Goal: Task Accomplishment & Management: Manage account settings

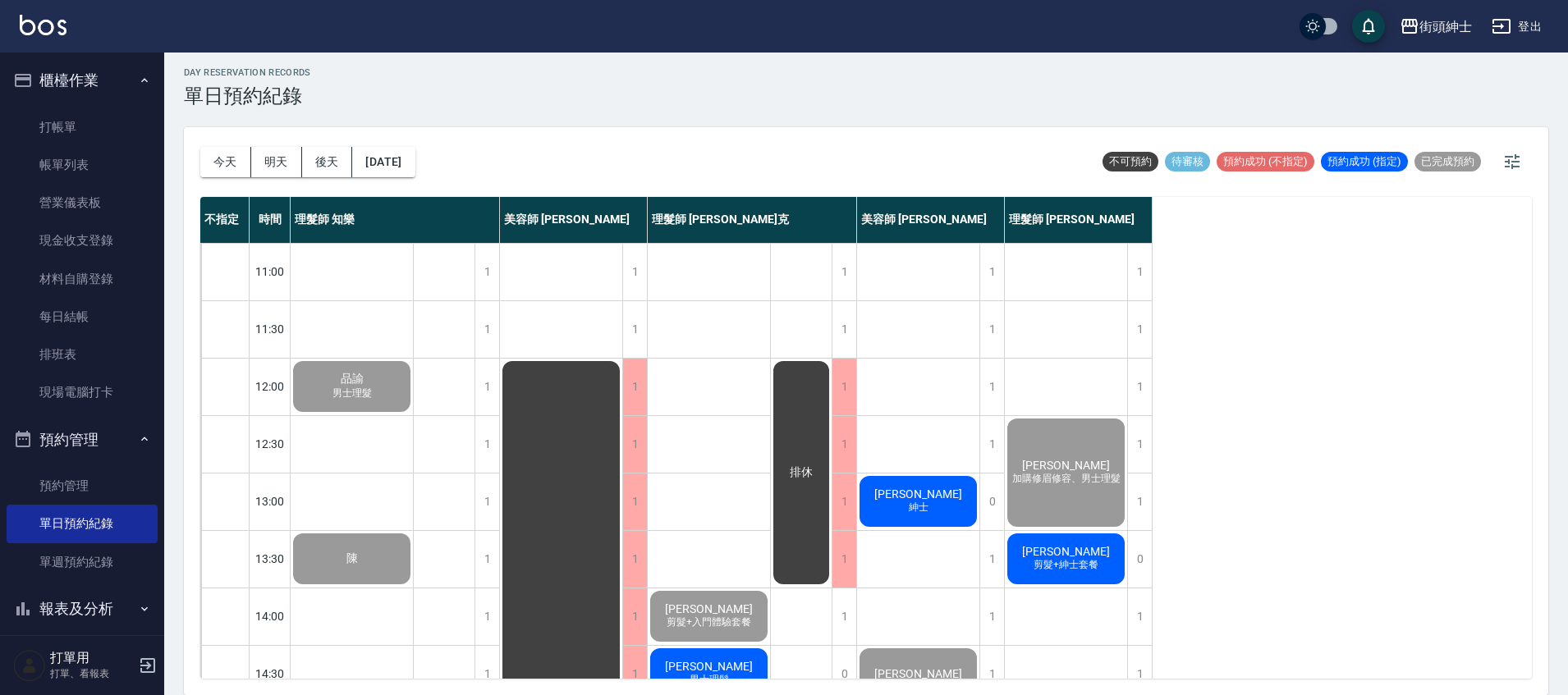
scroll to position [783, 0]
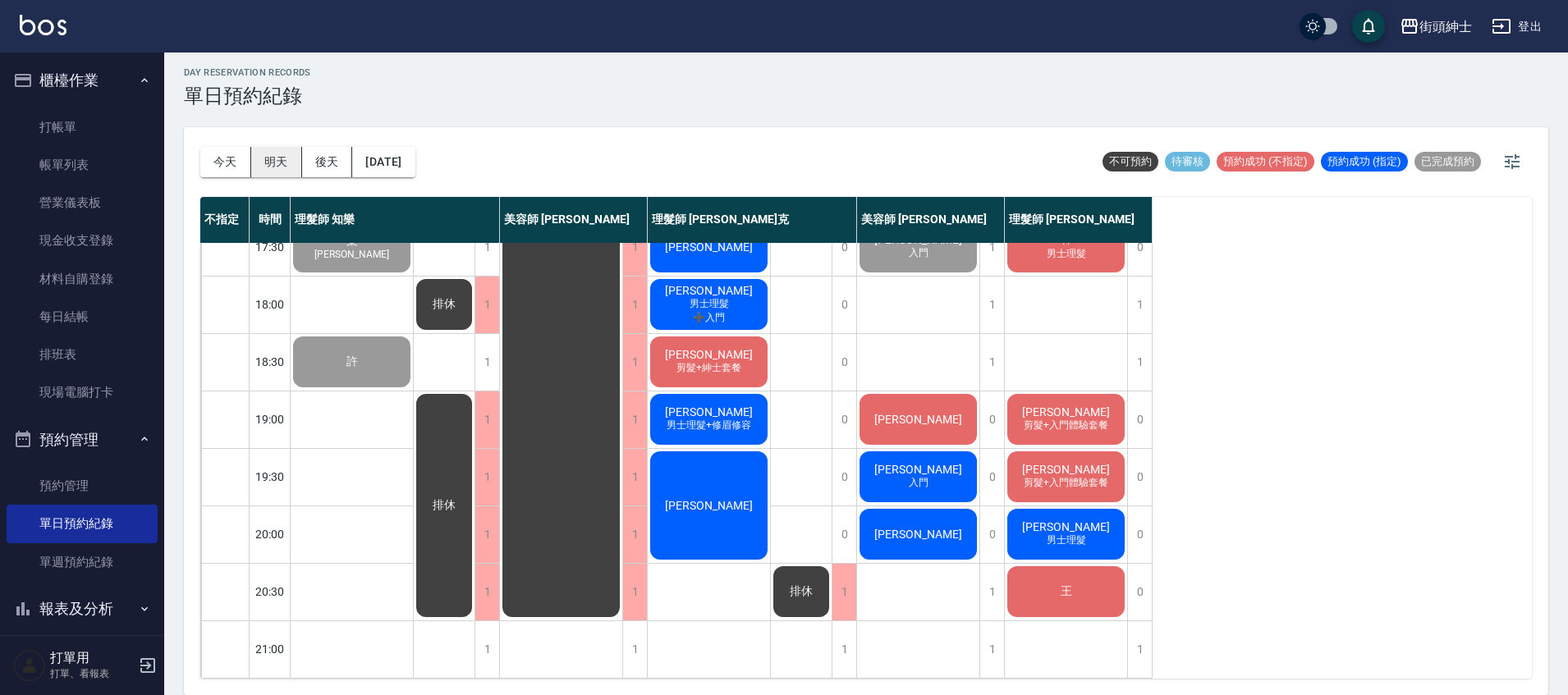
click at [270, 164] on button "明天" at bounding box center [276, 162] width 51 height 30
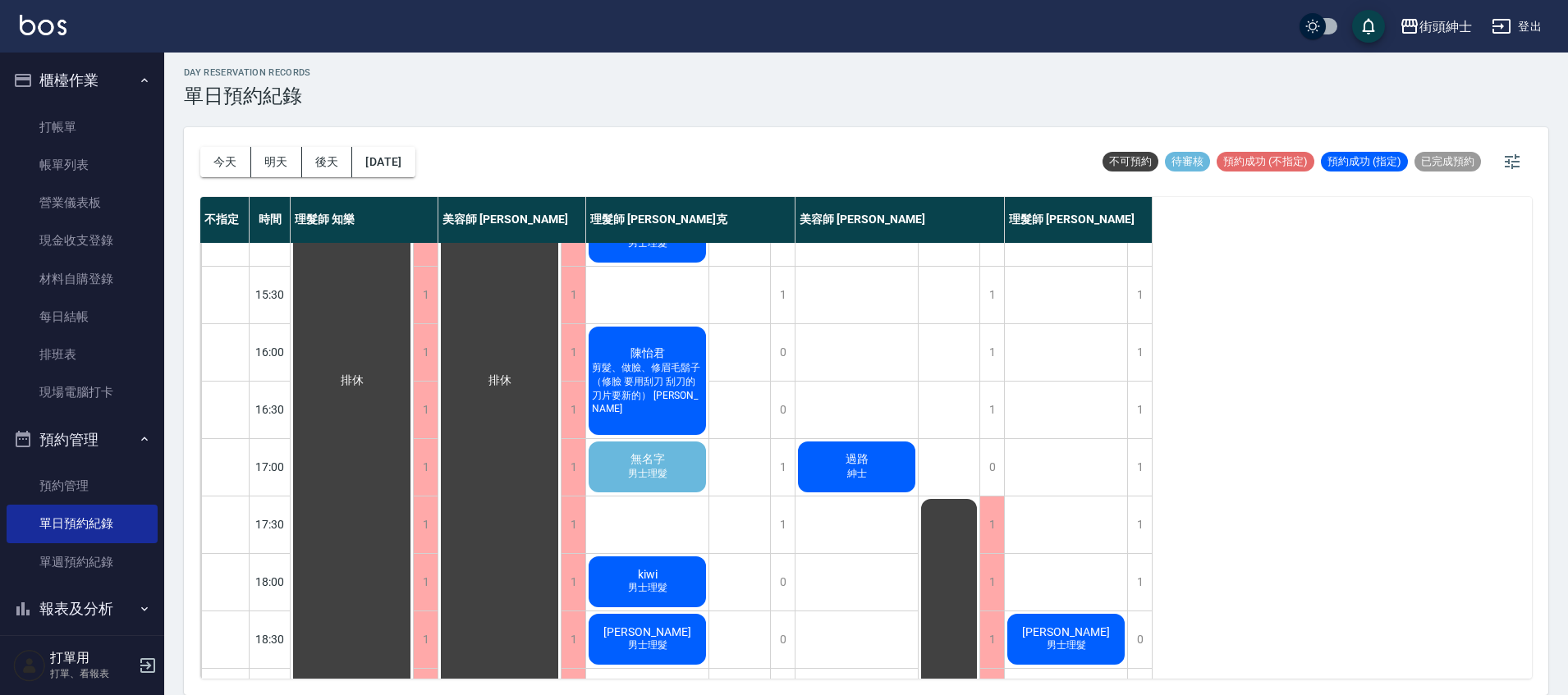
scroll to position [495, 0]
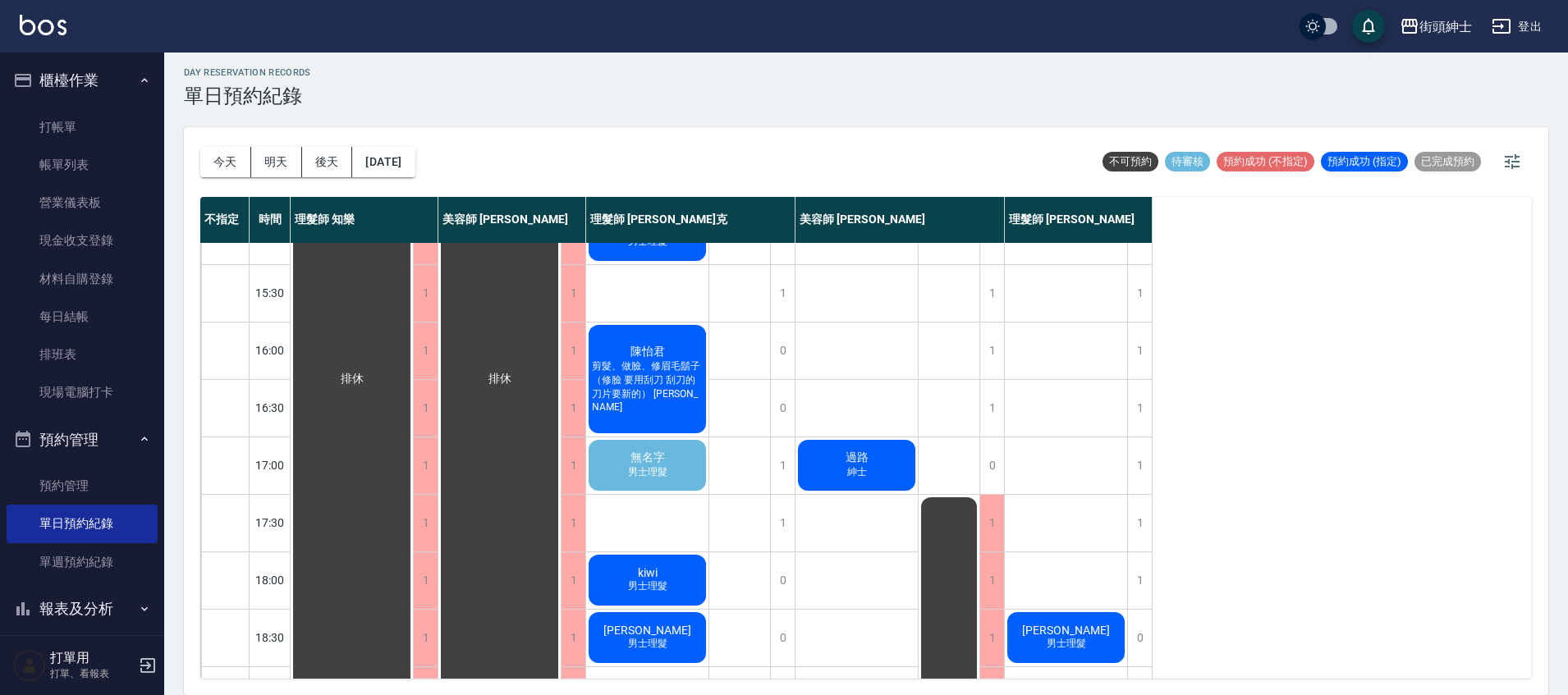
click at [666, 459] on span "無名字" at bounding box center [647, 458] width 41 height 15
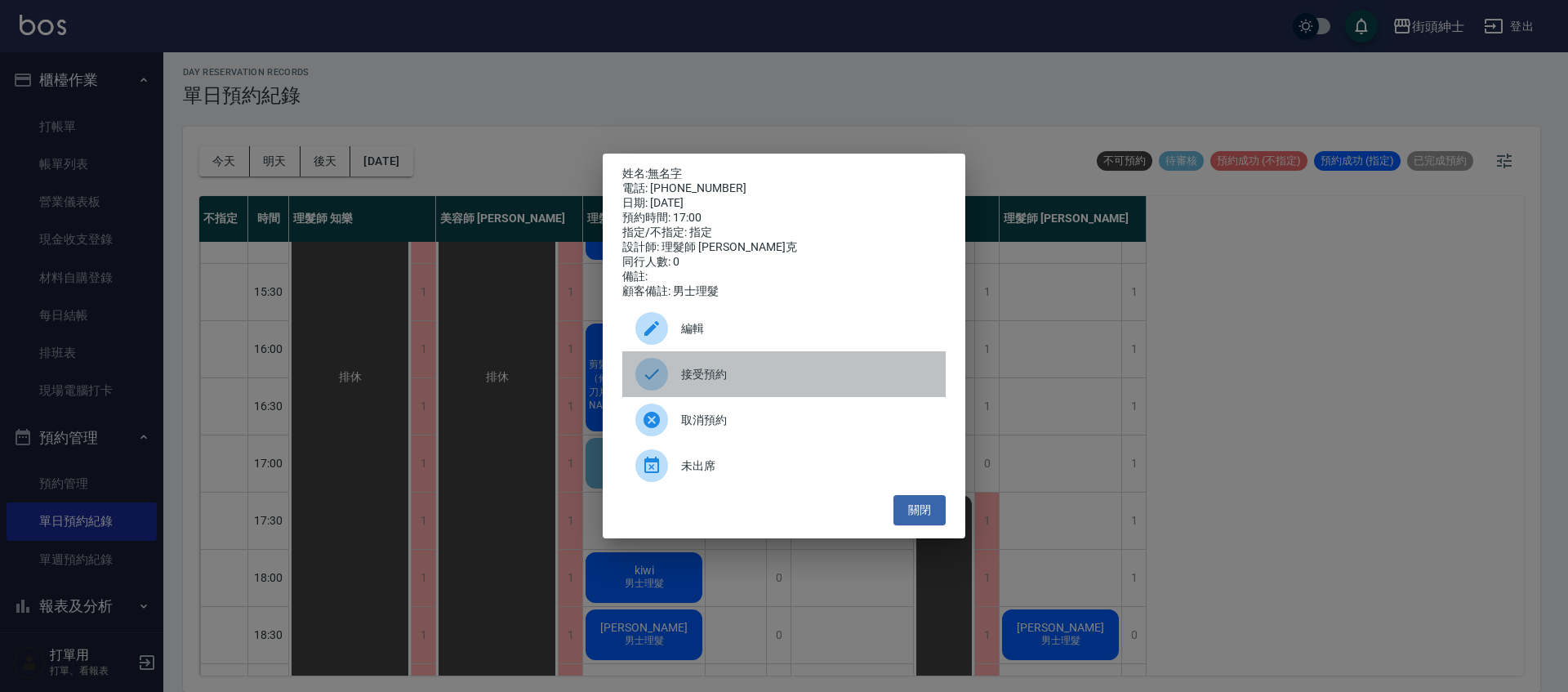
click at [740, 377] on span "接受預約" at bounding box center [807, 374] width 251 height 17
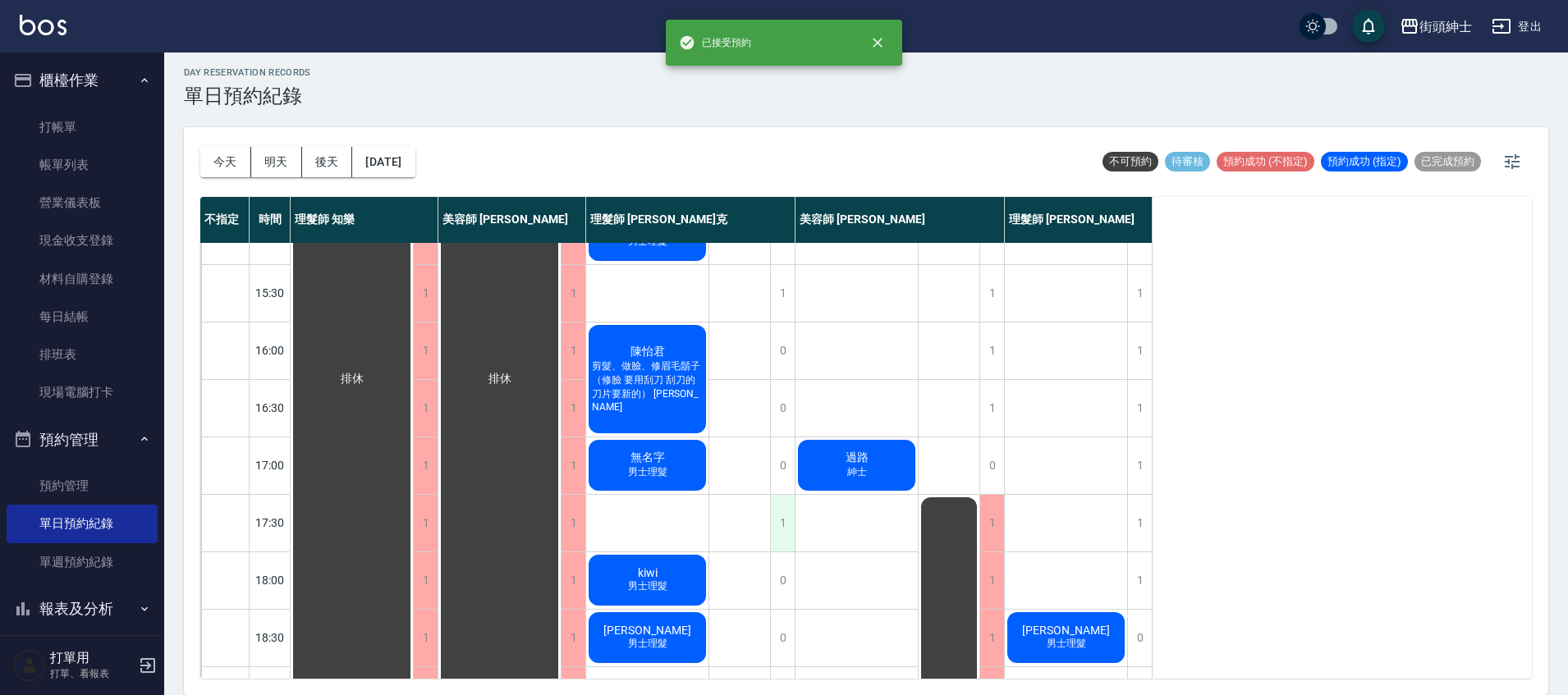
click at [781, 534] on div "1" at bounding box center [782, 523] width 25 height 56
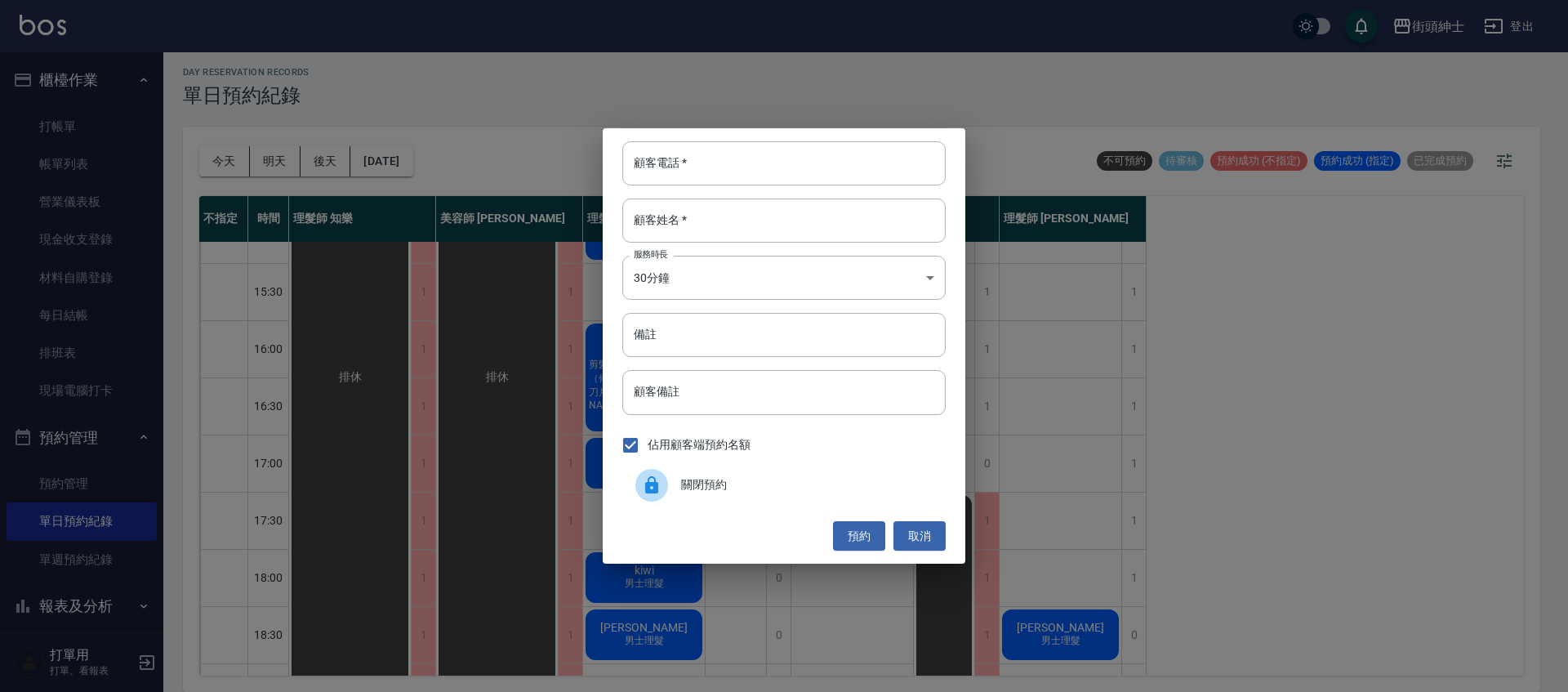
drag, startPoint x: 755, startPoint y: 486, endPoint x: 721, endPoint y: 468, distance: 38.5
click at [755, 486] on span "關閉預約" at bounding box center [807, 485] width 251 height 17
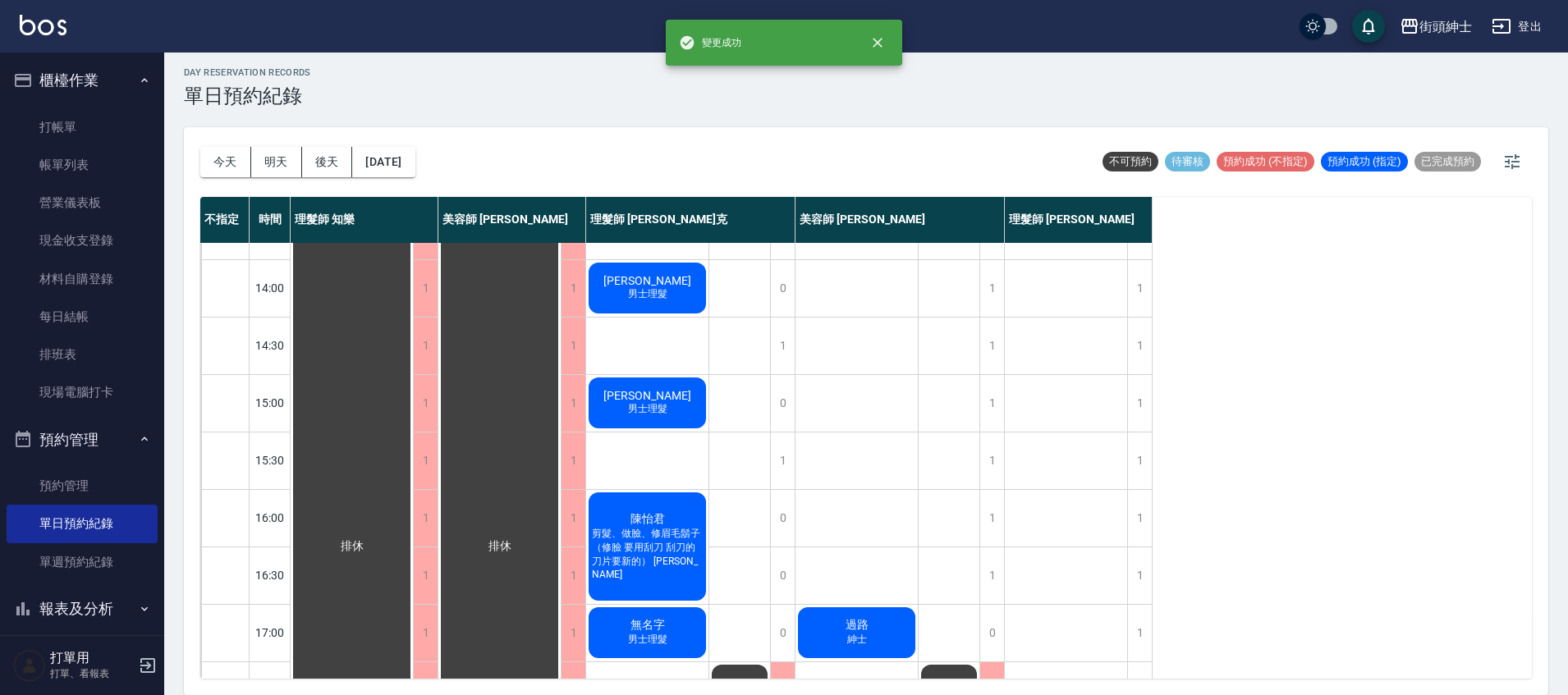
scroll to position [0, 0]
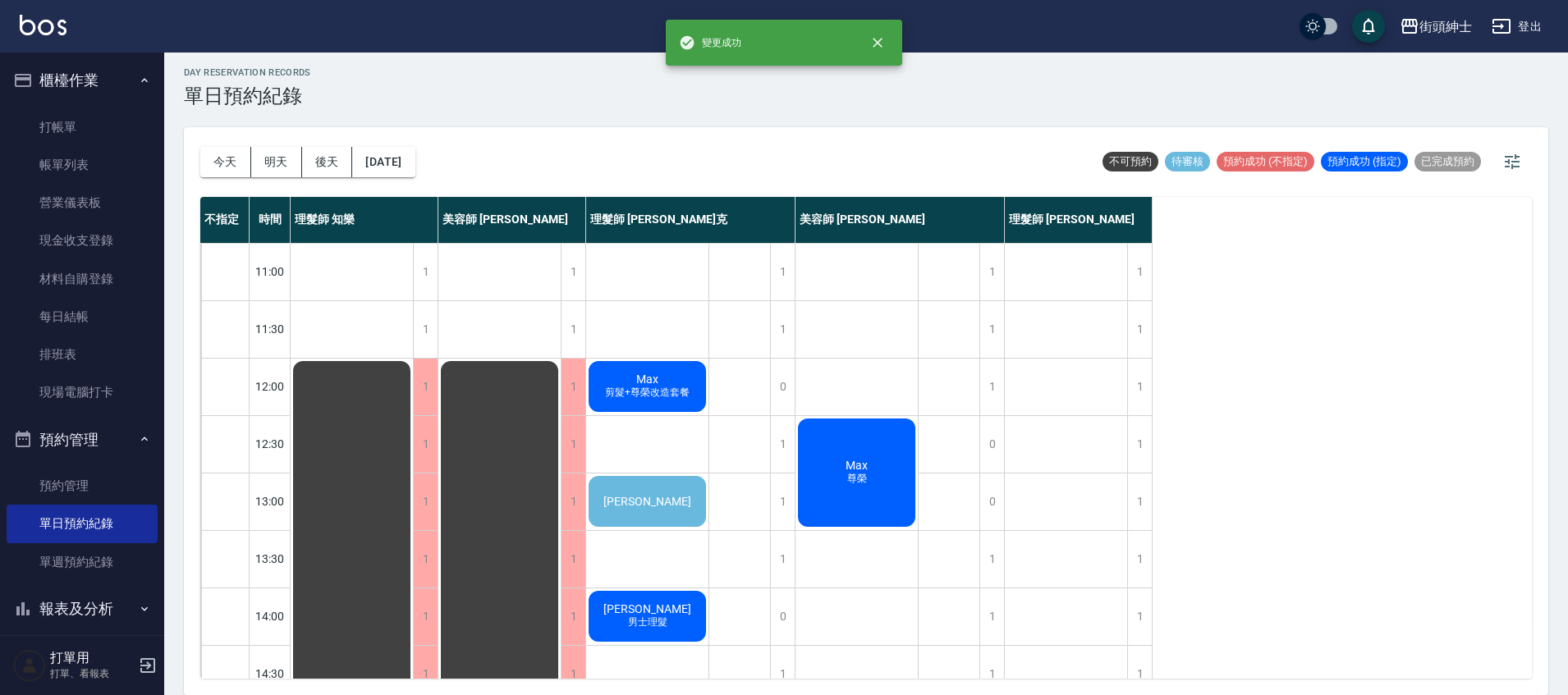
click at [665, 504] on span "[PERSON_NAME]" at bounding box center [647, 501] width 95 height 13
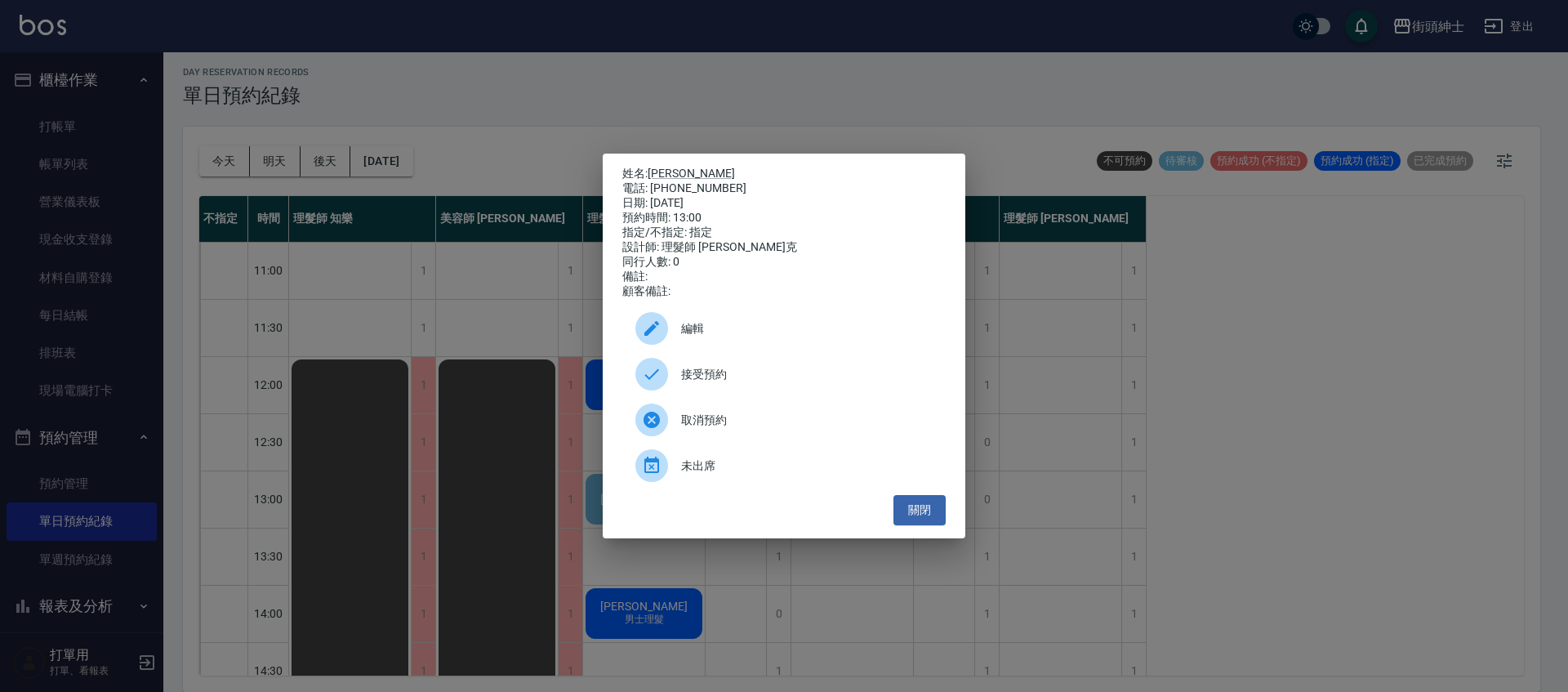
click at [753, 373] on span "接受預約" at bounding box center [807, 374] width 251 height 17
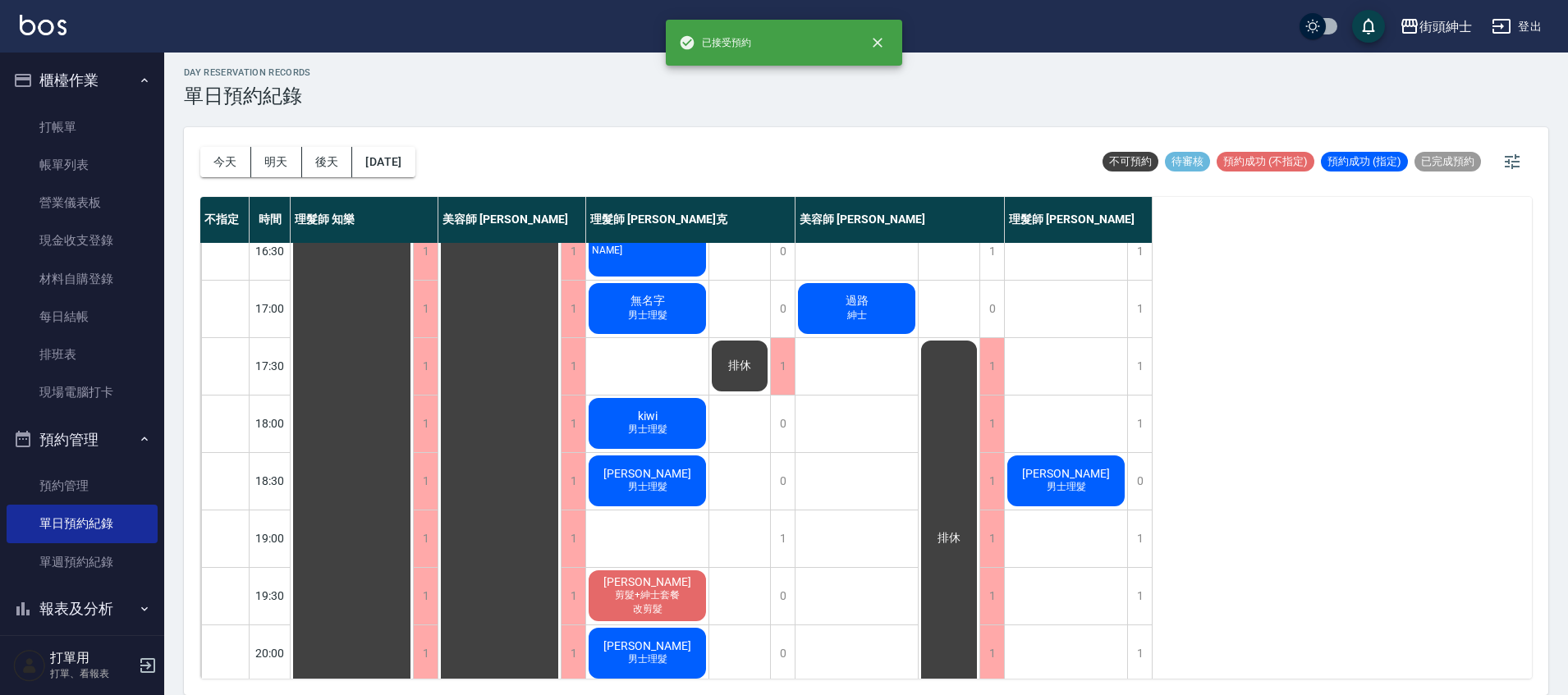
scroll to position [656, 0]
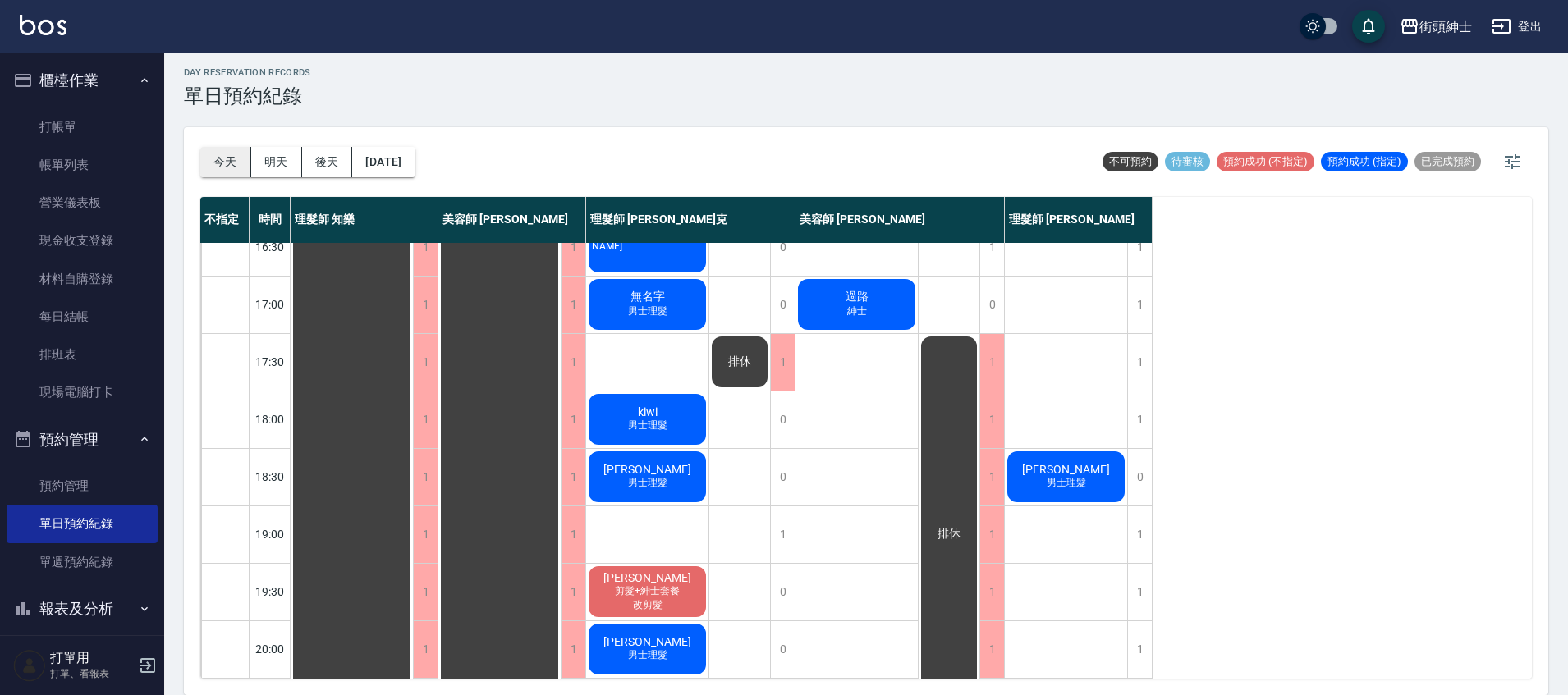
click at [207, 156] on button "今天" at bounding box center [225, 162] width 51 height 30
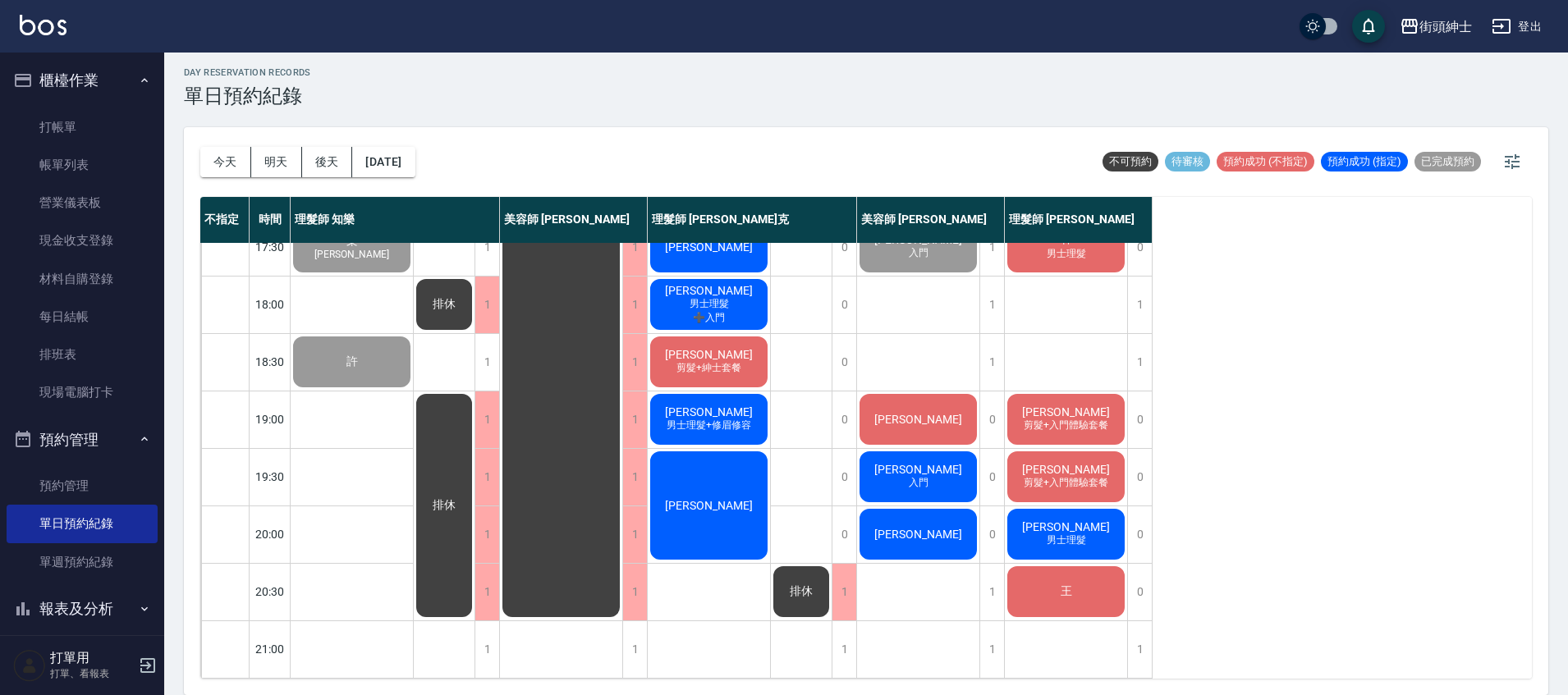
scroll to position [777, 0]
